Goal: Use online tool/utility: Utilize a website feature to perform a specific function

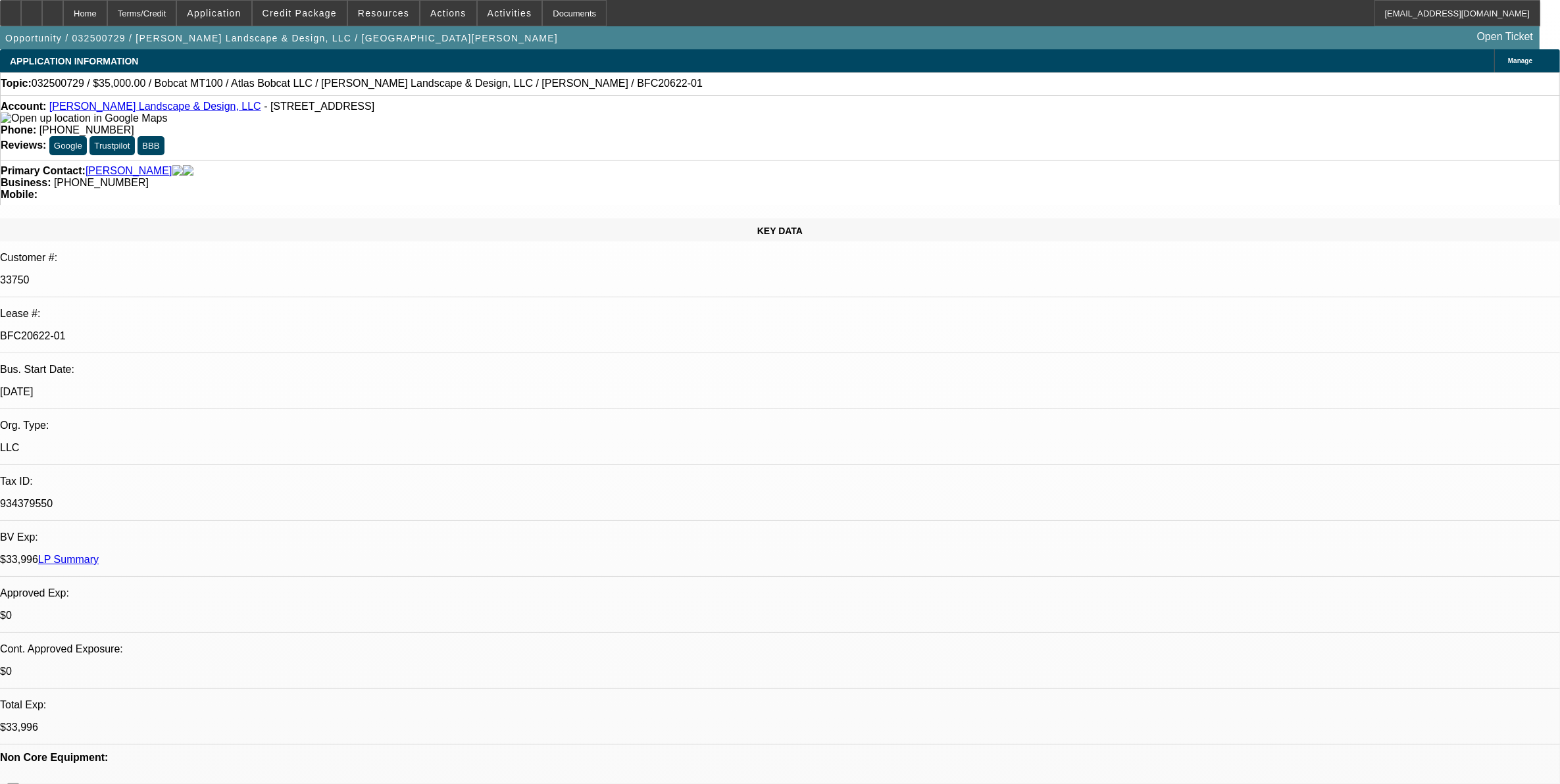
select select "0"
select select "2"
select select "0"
select select "2"
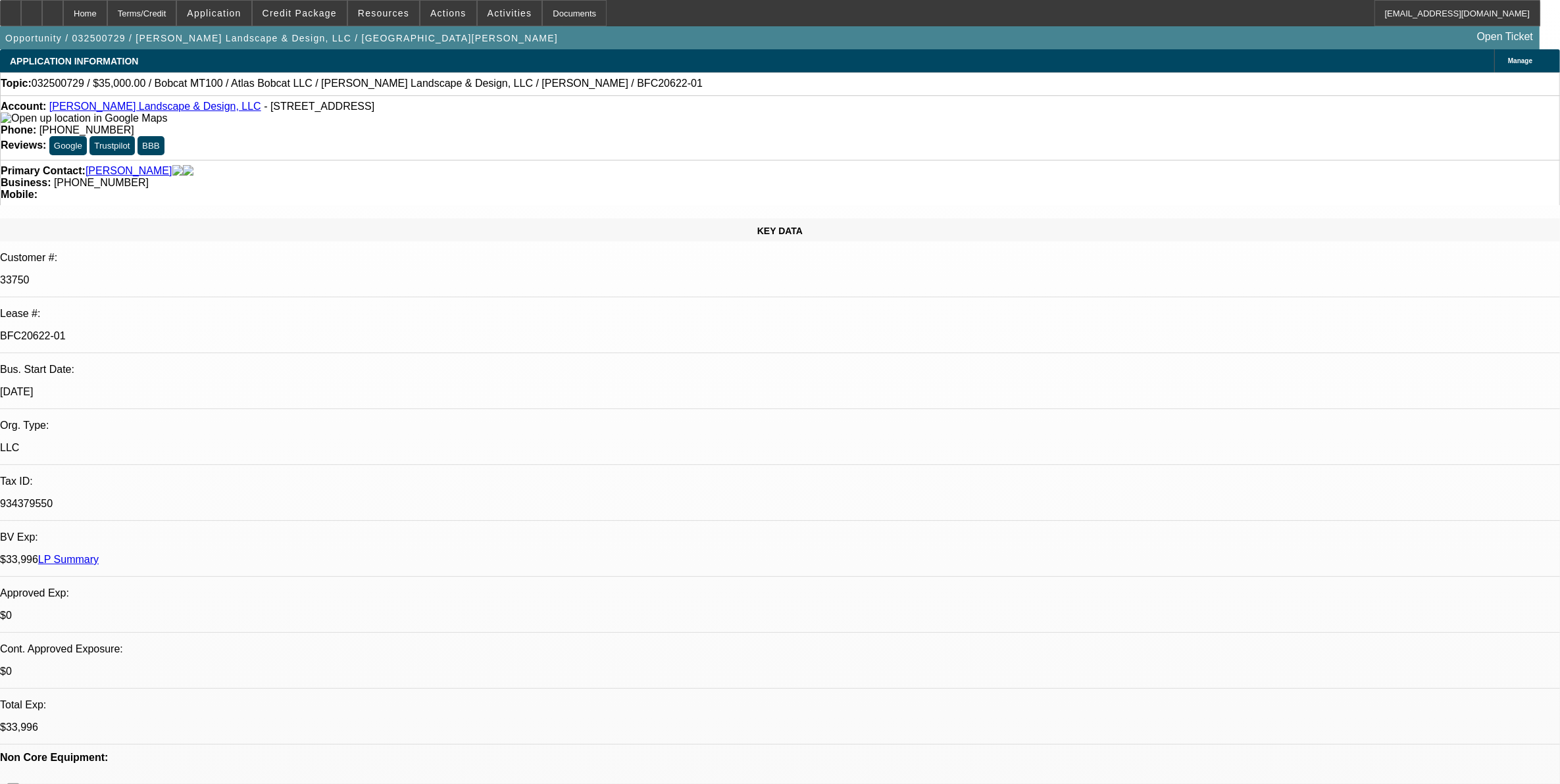
select select "0.1"
select select "0"
select select "2"
select select "0.1"
select select "0.2"
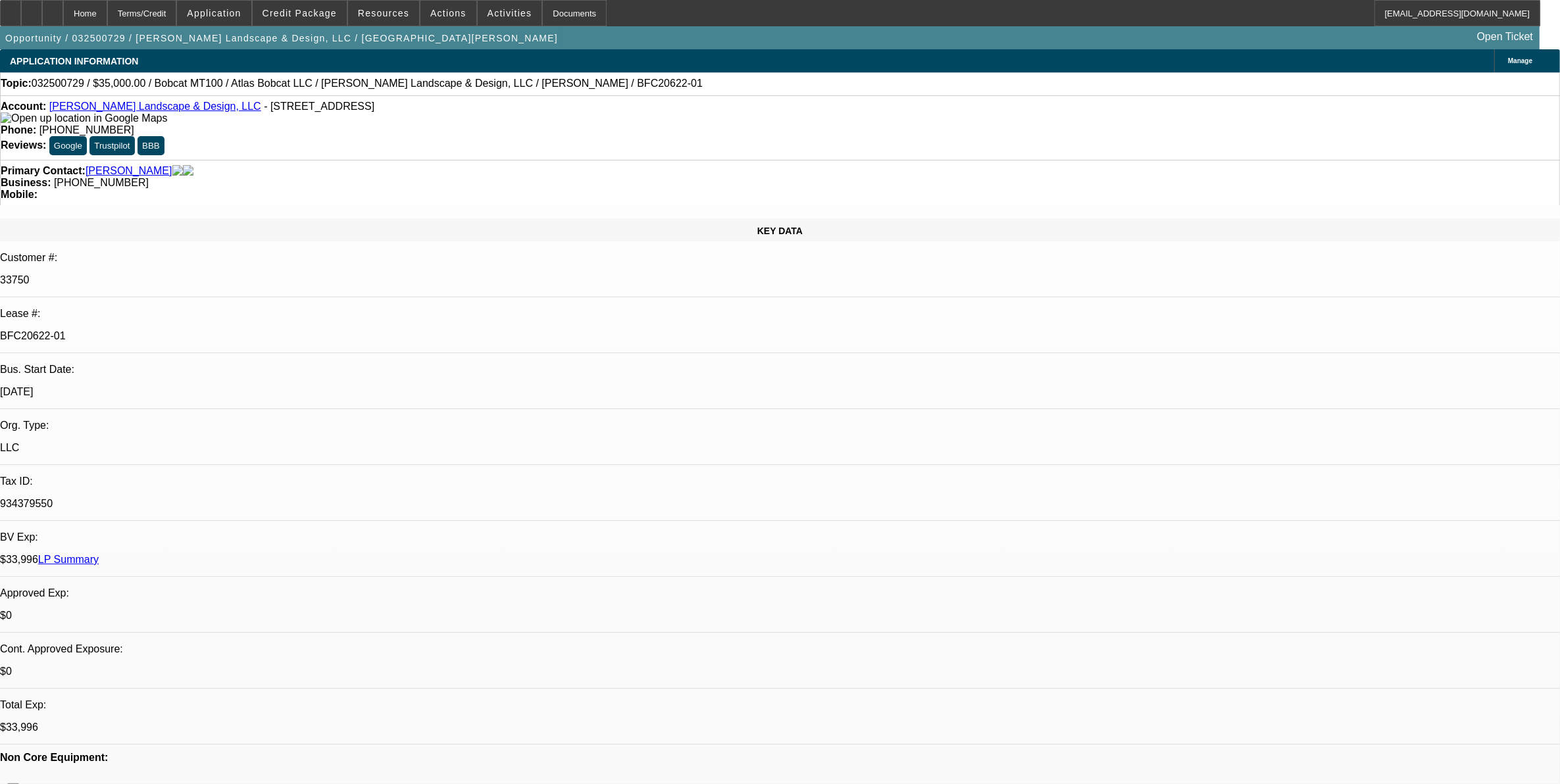
select select "2"
select select "0.1"
select select "1"
select select "2"
select select "6"
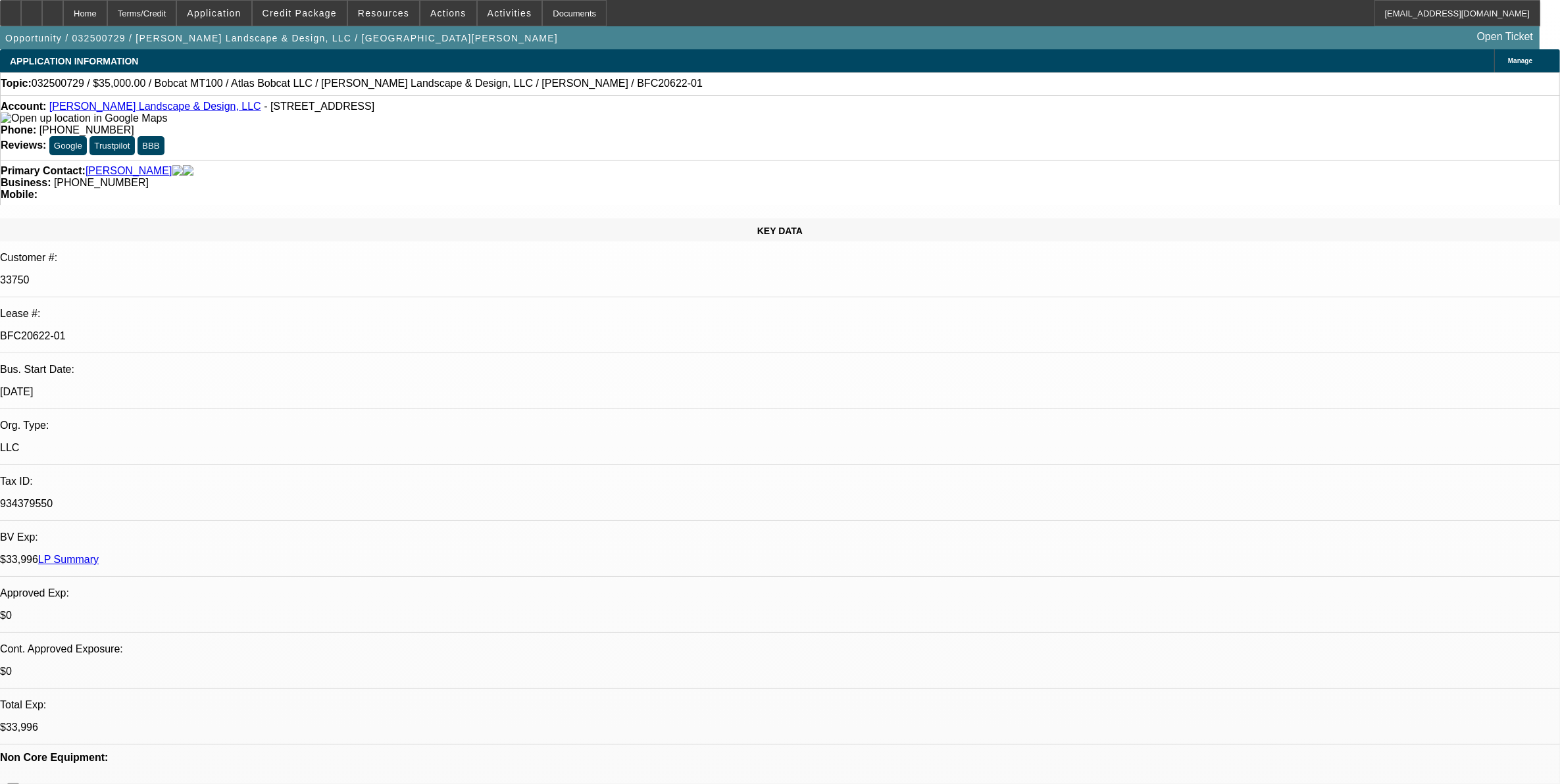
select select "1"
select select "2"
select select "4"
select select "1"
select select "2"
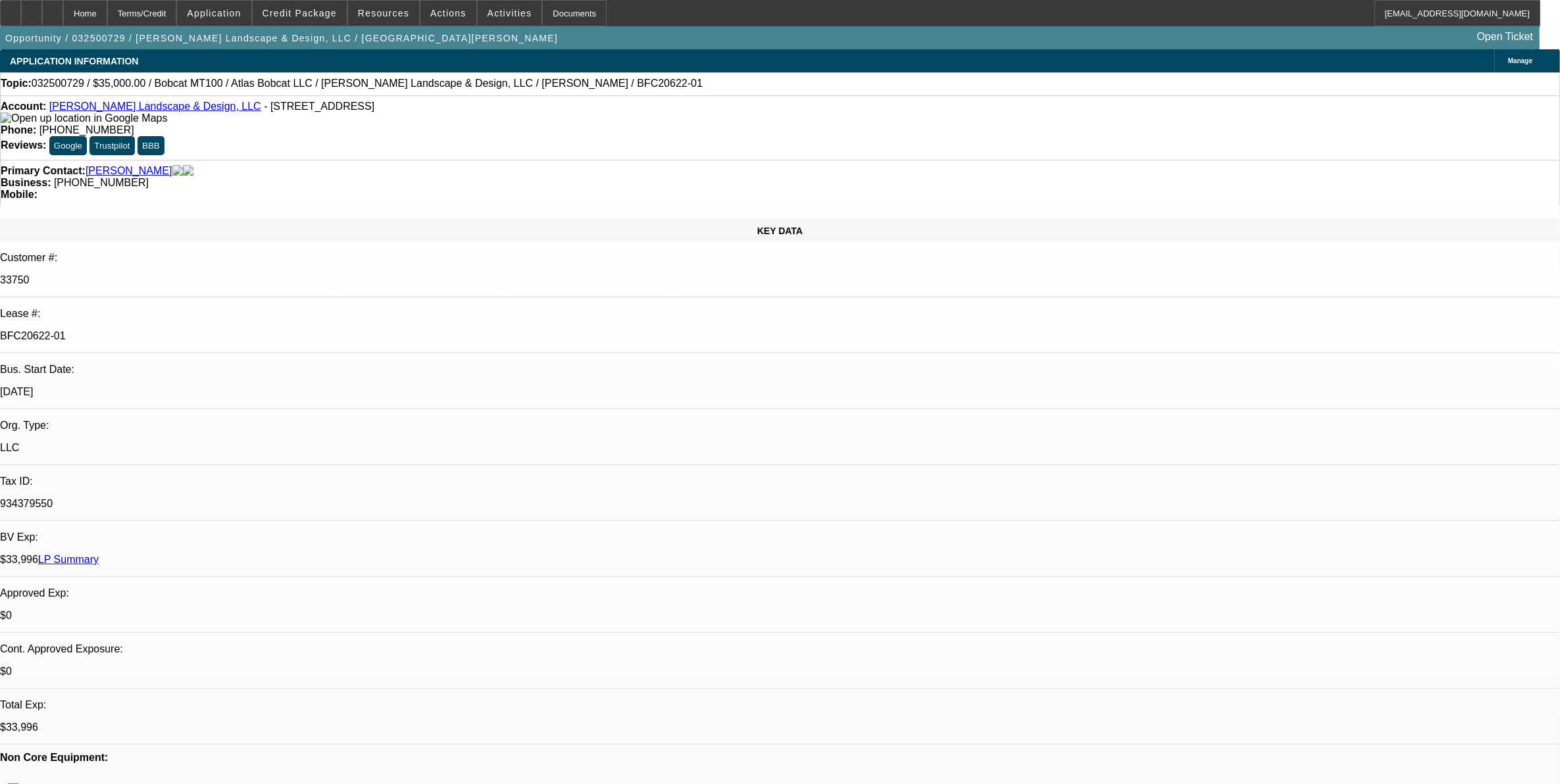
select select "4"
select select "1"
select select "2"
select select "4"
